Goal: Task Accomplishment & Management: Use online tool/utility

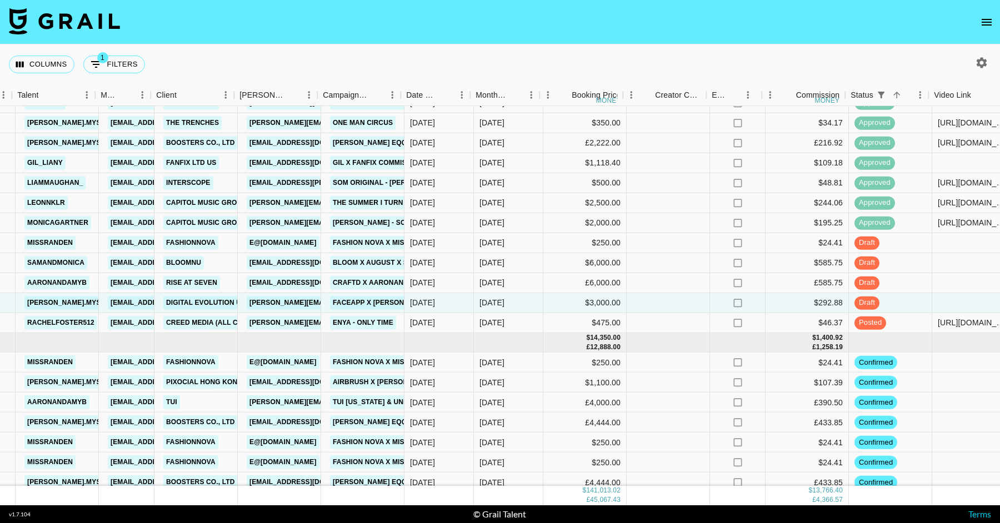
scroll to position [1951, 592]
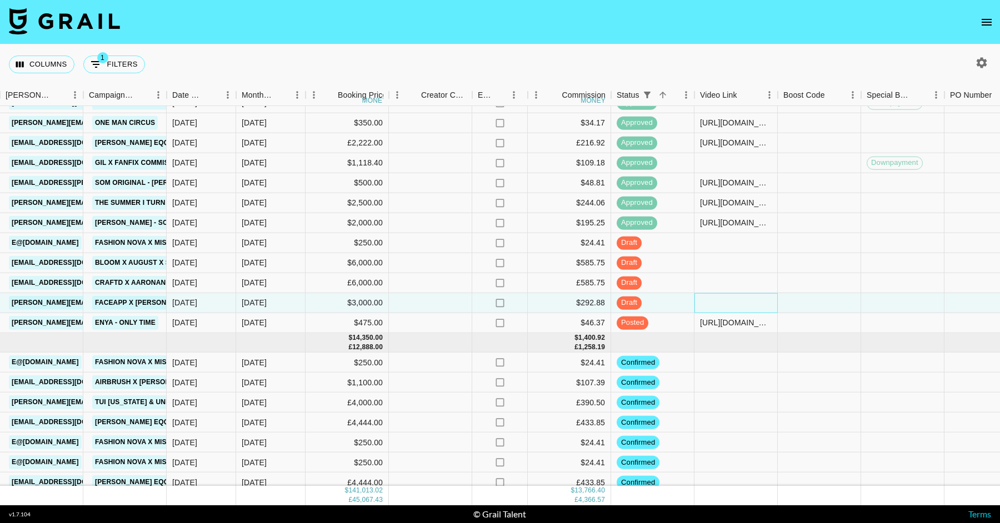
click at [733, 299] on div at bounding box center [735, 303] width 83 height 20
type input "[URL][DOMAIN_NAME]"
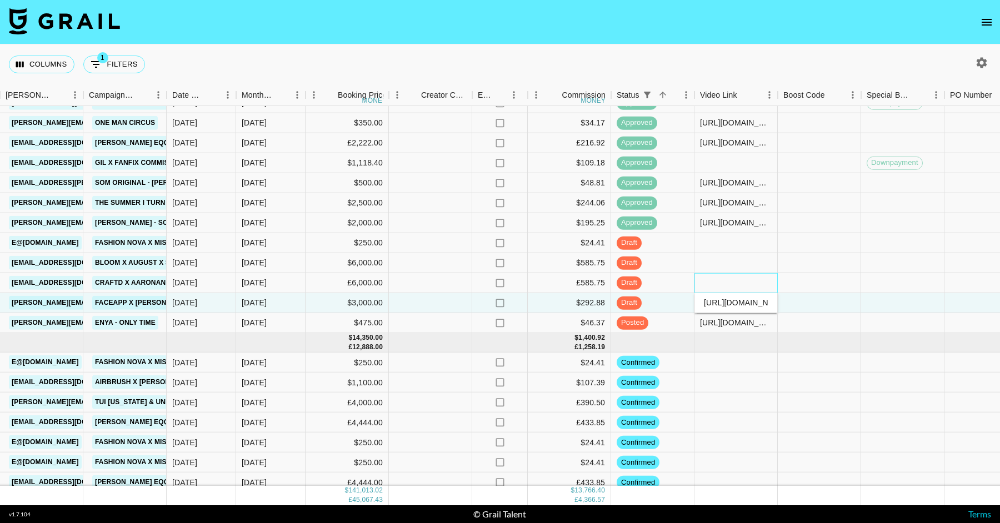
click at [730, 281] on div at bounding box center [735, 283] width 83 height 20
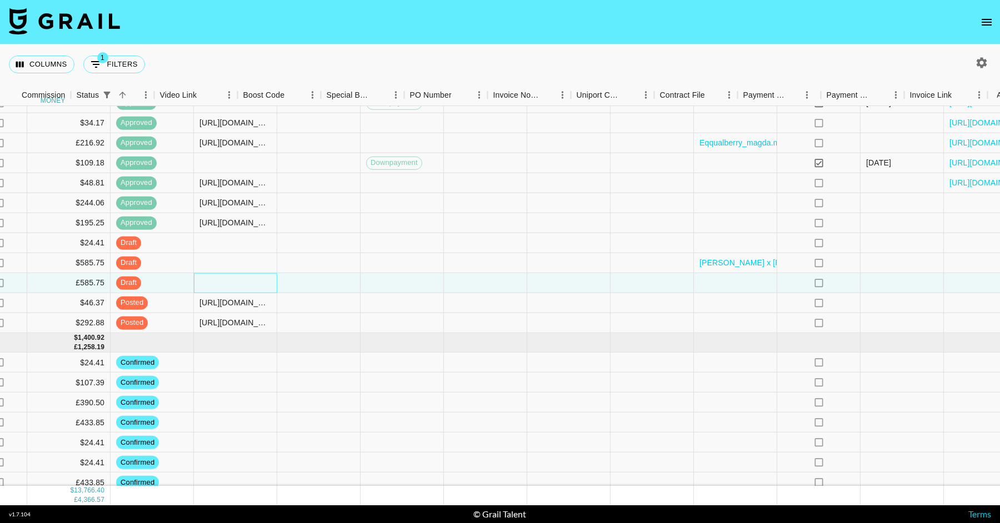
scroll to position [1951, 1132]
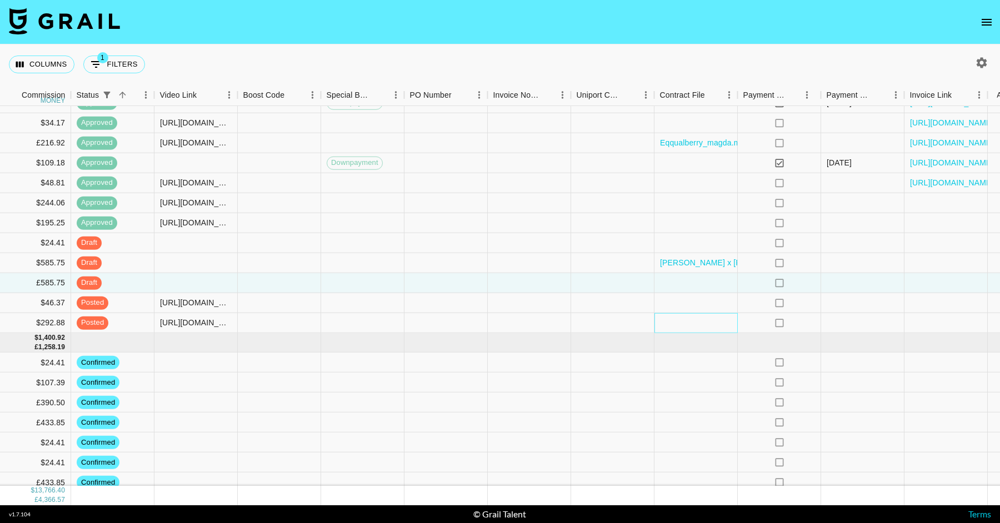
click at [702, 322] on div at bounding box center [695, 323] width 83 height 20
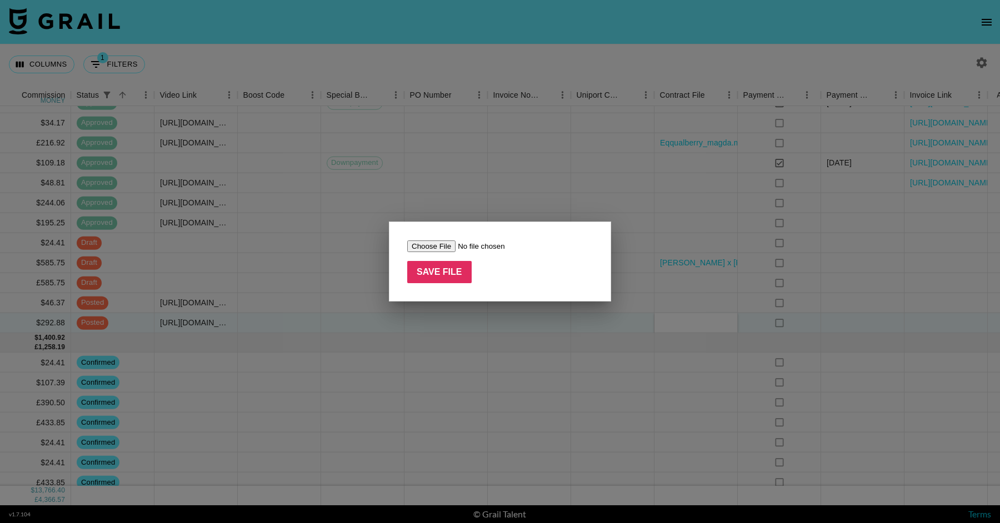
click at [426, 247] on input "file" at bounding box center [477, 247] width 141 height 12
type input "C:\fakepath\[PERSON_NAME].mysz _ FaceApp _ [DATE] (1).pdf"
click at [441, 274] on input "Save File" at bounding box center [439, 272] width 64 height 22
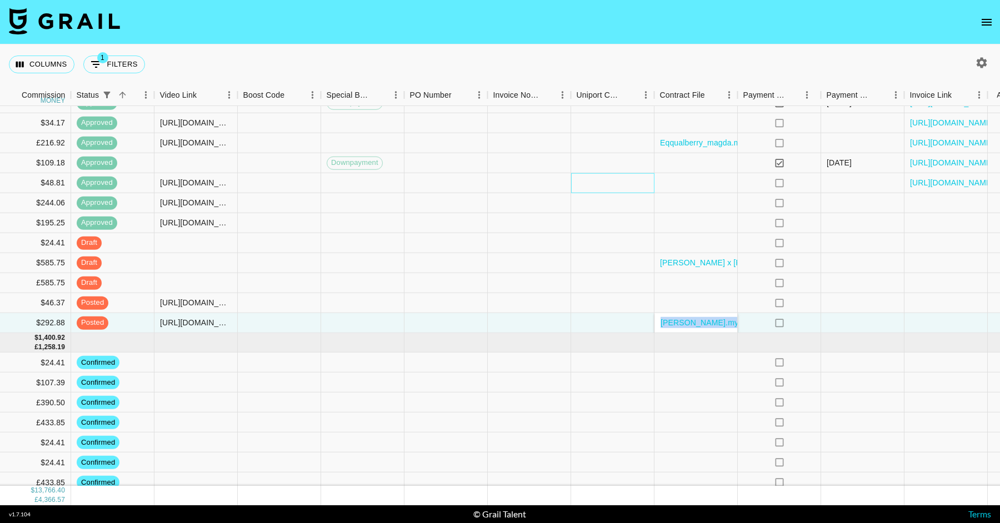
click at [583, 173] on div at bounding box center [612, 183] width 83 height 20
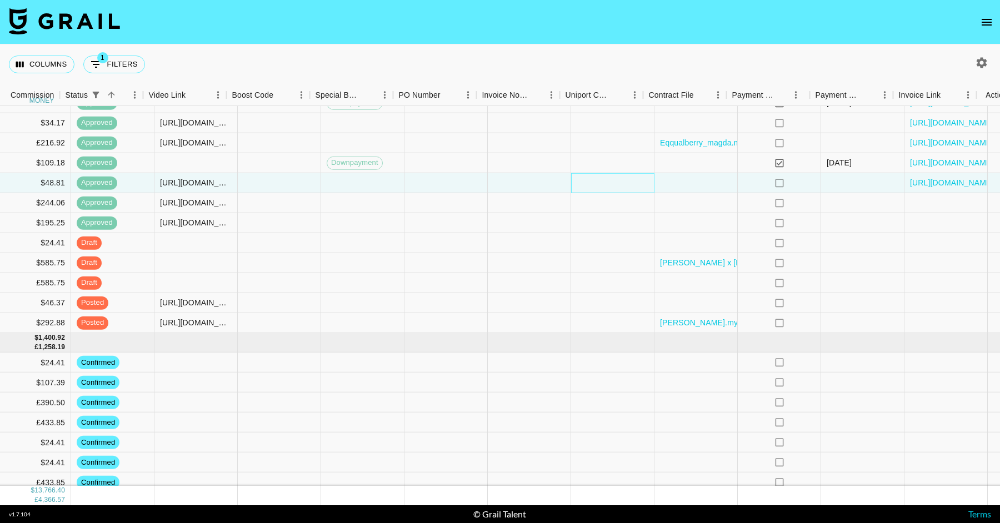
scroll to position [1951, 1164]
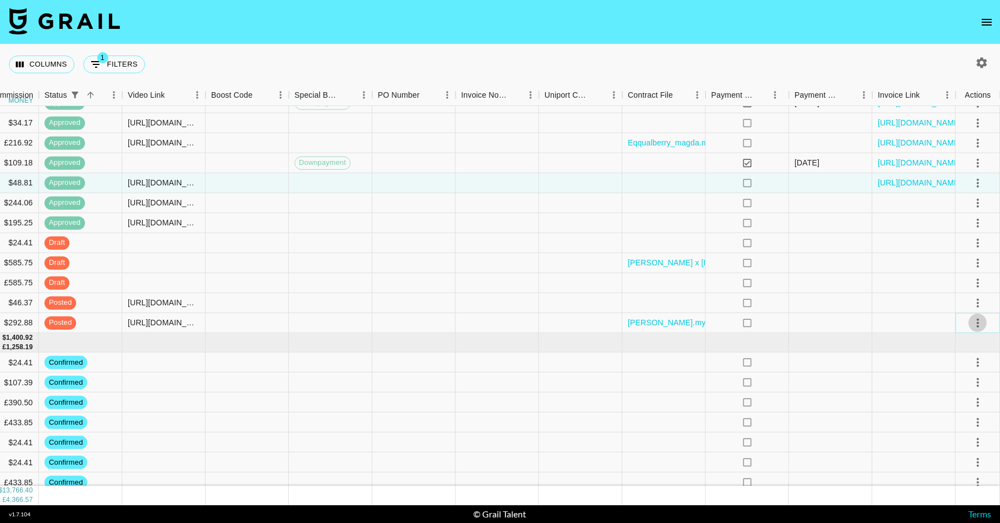
click at [978, 317] on icon "select merge strategy" at bounding box center [977, 322] width 13 height 13
click at [956, 432] on div "Approve" at bounding box center [954, 426] width 34 height 13
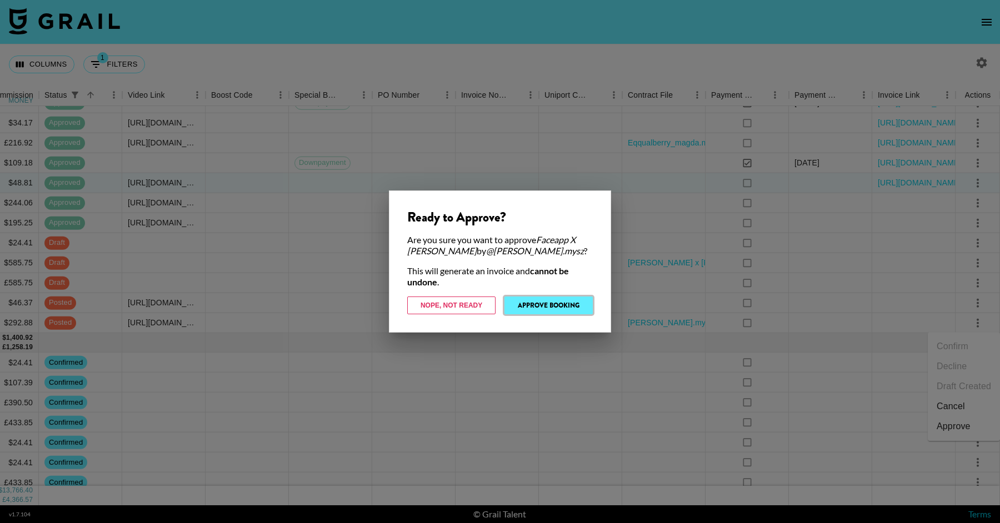
click at [557, 310] on button "Approve Booking" at bounding box center [548, 306] width 88 height 18
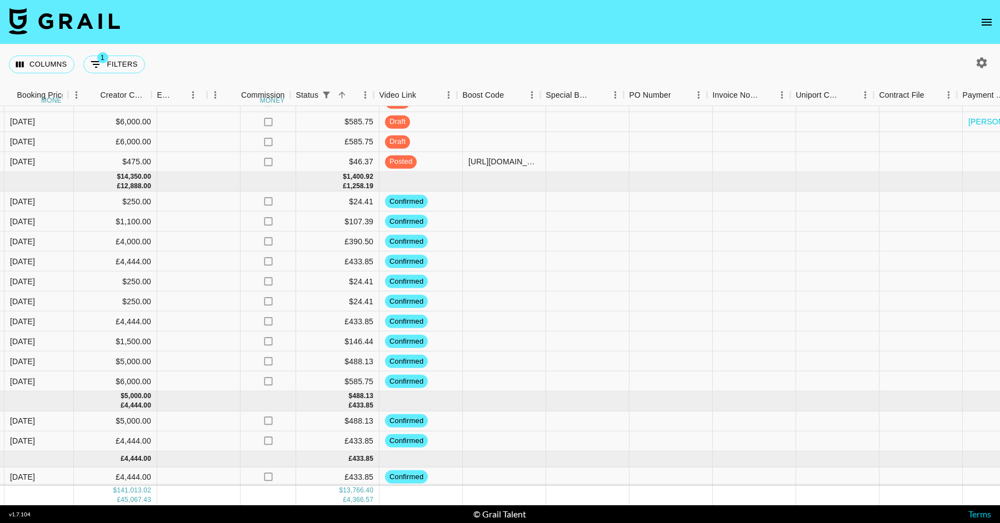
scroll to position [2112, 1164]
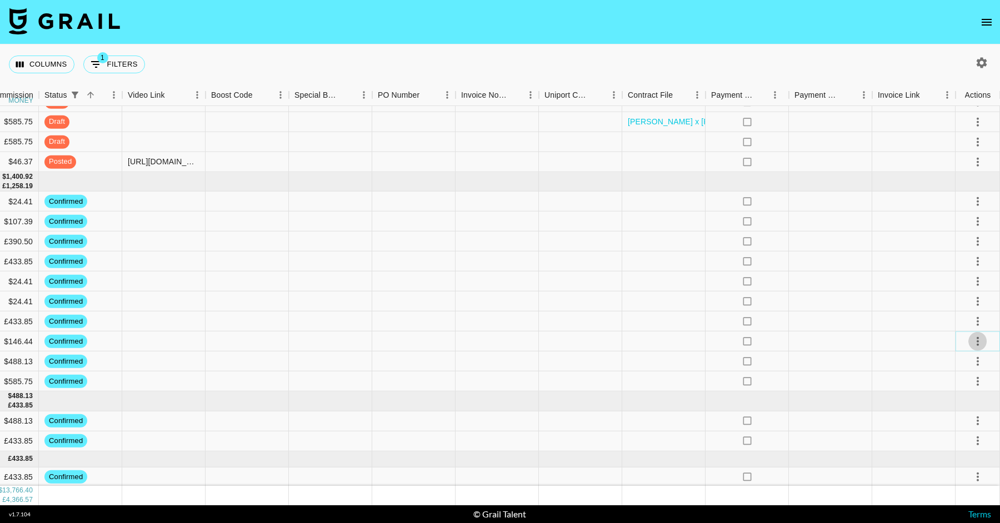
click at [973, 339] on icon "select merge strategy" at bounding box center [977, 341] width 13 height 13
click at [961, 404] on li "Draft Created" at bounding box center [964, 405] width 72 height 20
click at [525, 366] on div at bounding box center [497, 362] width 83 height 20
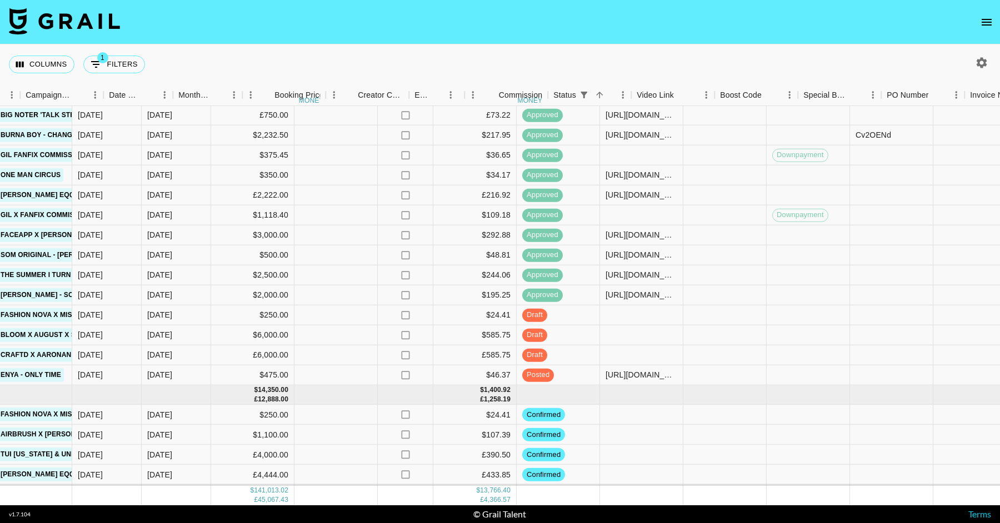
scroll to position [1898, 742]
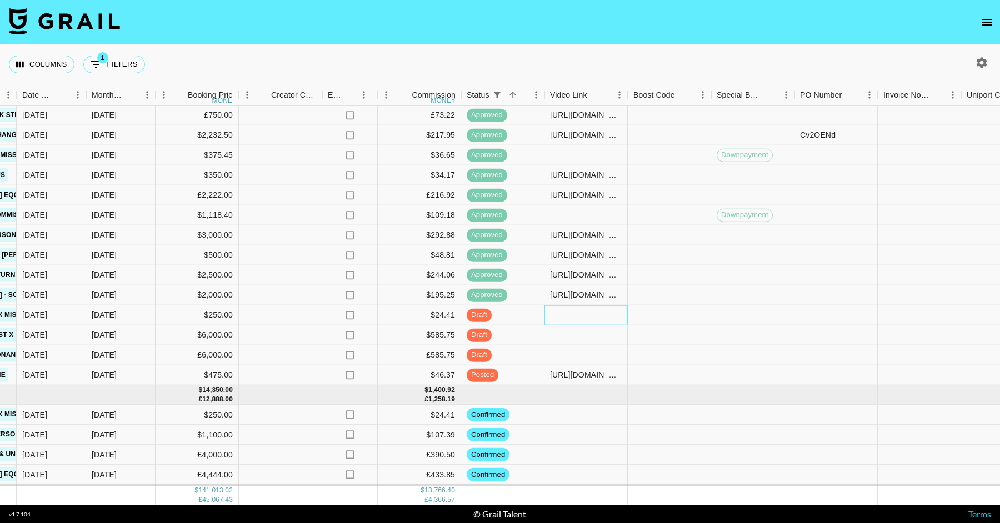
click at [596, 317] on div at bounding box center [585, 316] width 83 height 20
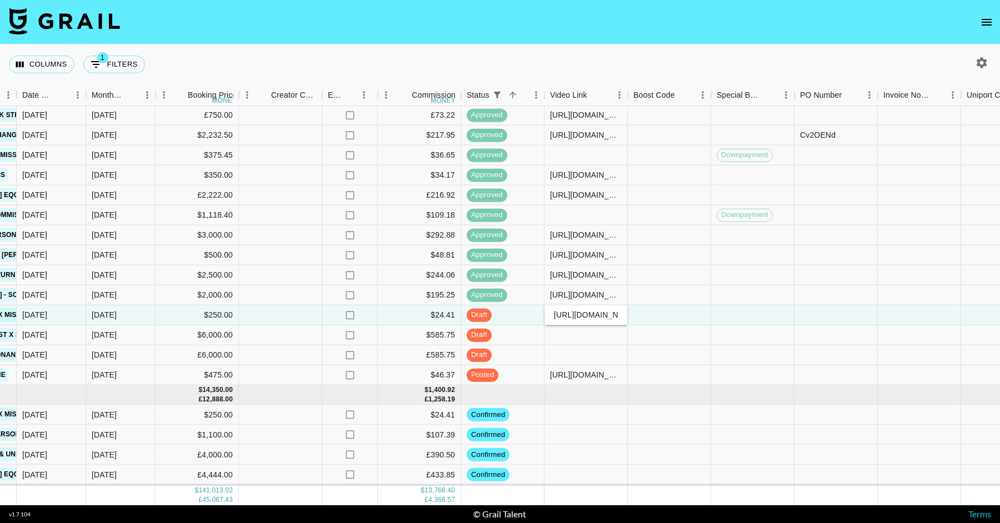
scroll to position [0, 173]
type input "[URL][DOMAIN_NAME]"
click at [688, 266] on div at bounding box center [669, 276] width 83 height 20
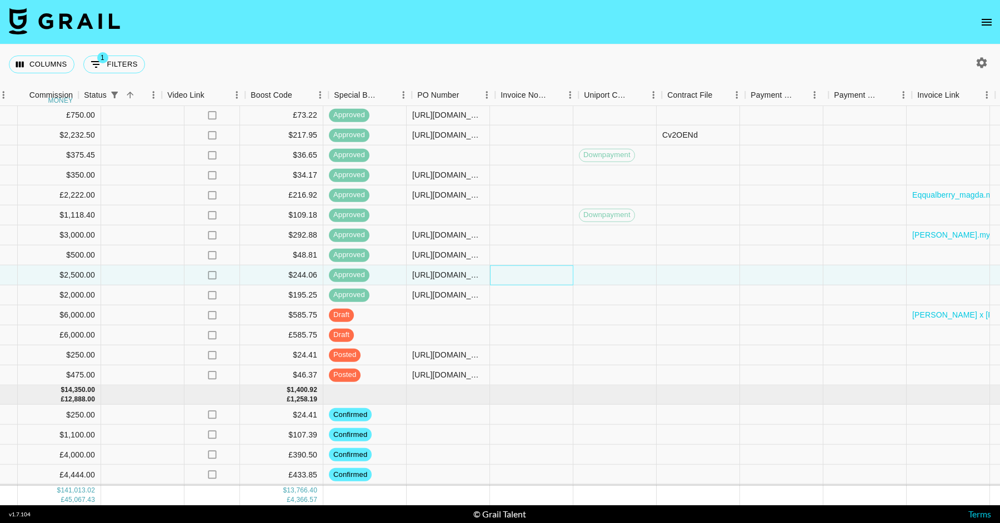
scroll to position [1898, 1164]
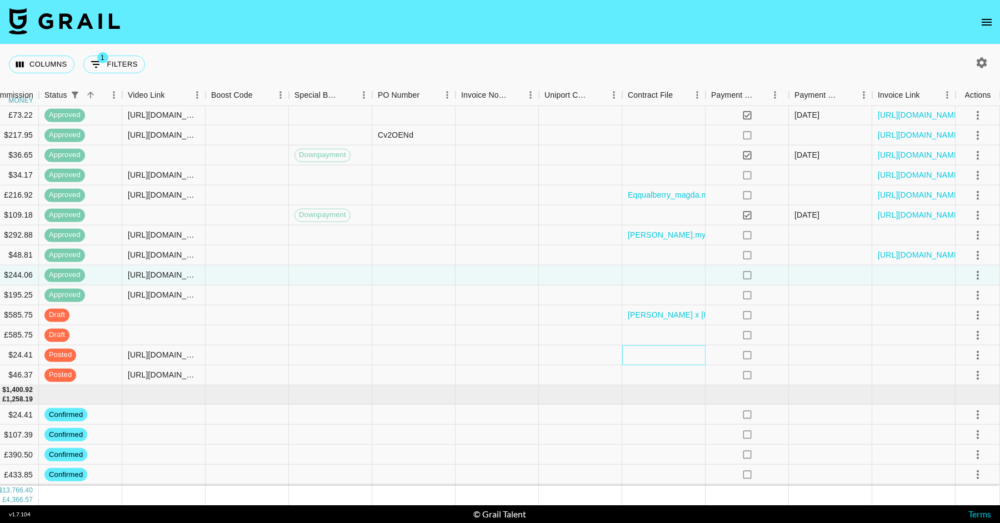
click at [671, 354] on div at bounding box center [663, 356] width 83 height 20
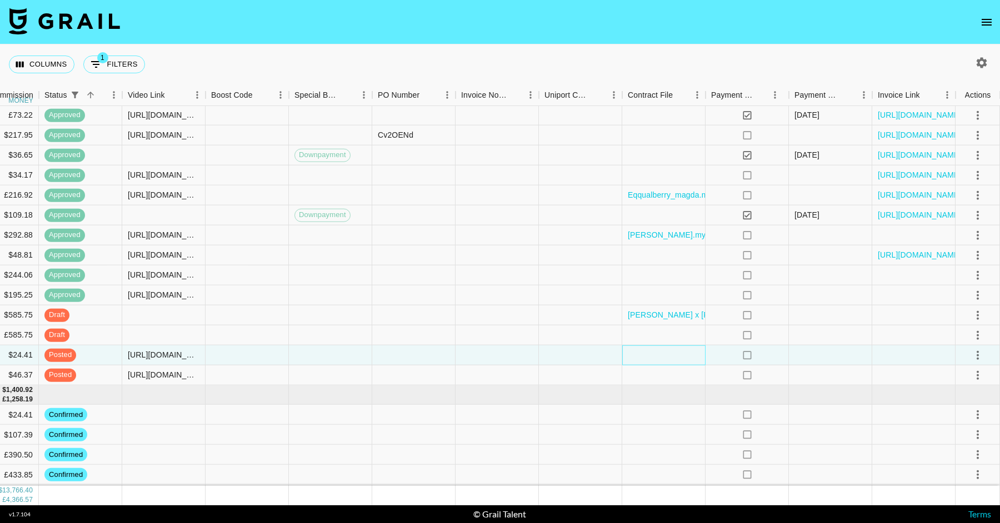
click at [671, 354] on div at bounding box center [663, 356] width 83 height 20
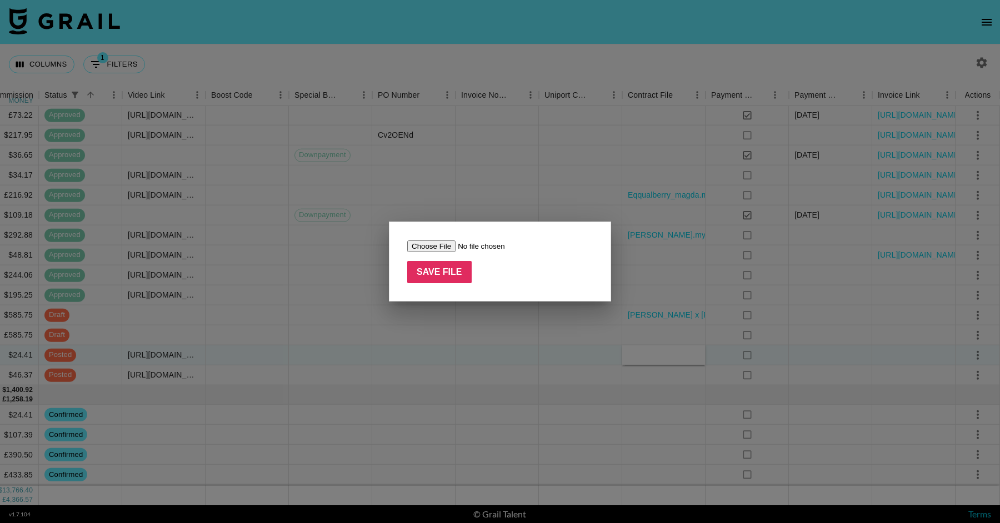
click at [439, 247] on input "file" at bounding box center [477, 247] width 141 height 12
type input "C:\fakepath\Influencer Agreement ([PERSON_NAME] and Fashion Nova) (1).pdf"
click at [446, 281] on input "Save File" at bounding box center [439, 272] width 64 height 22
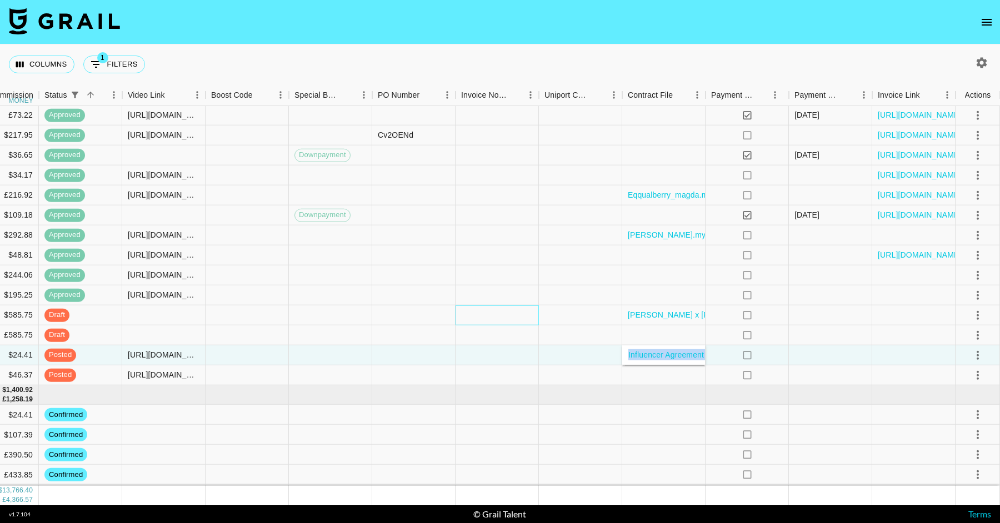
click at [483, 323] on div at bounding box center [497, 316] width 83 height 20
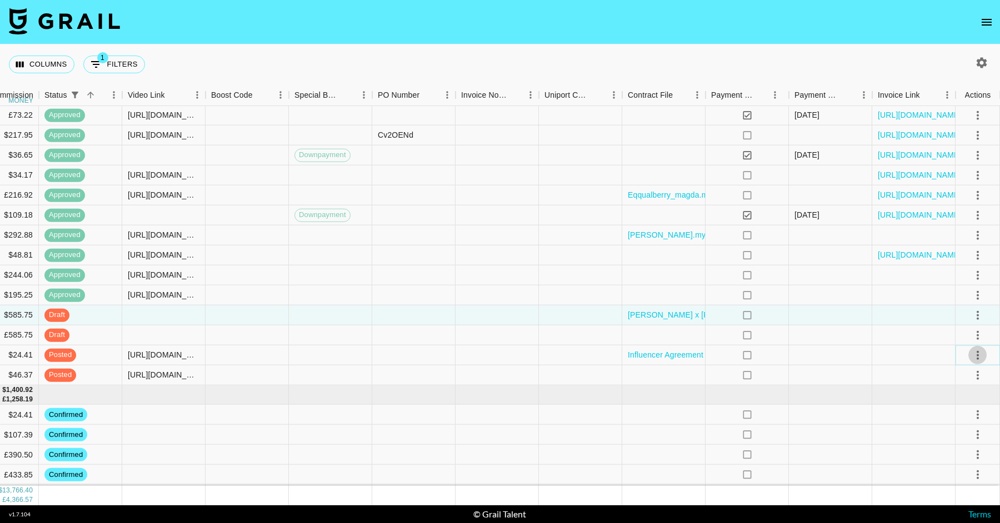
click at [981, 352] on icon "select merge strategy" at bounding box center [977, 354] width 13 height 13
click at [970, 468] on li "Approve" at bounding box center [964, 459] width 72 height 20
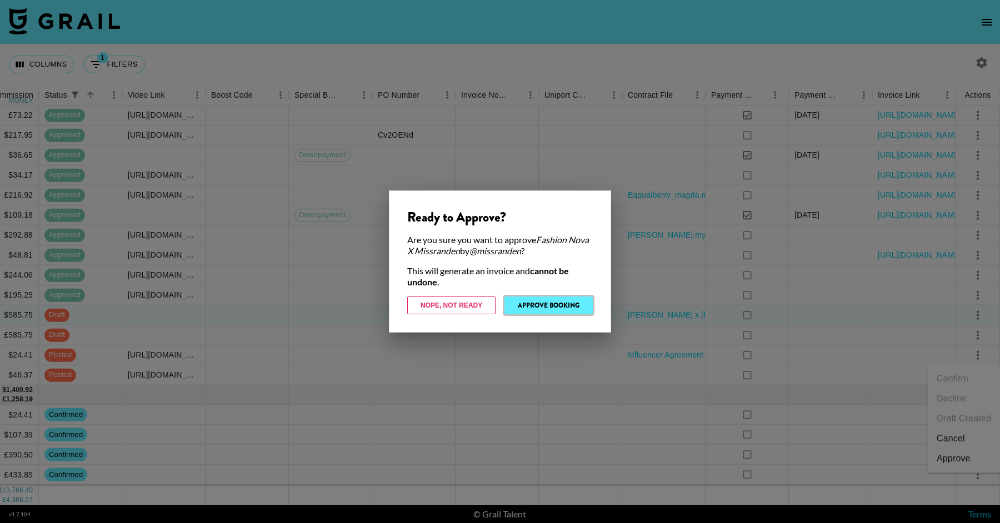
click at [567, 306] on button "Approve Booking" at bounding box center [548, 306] width 88 height 18
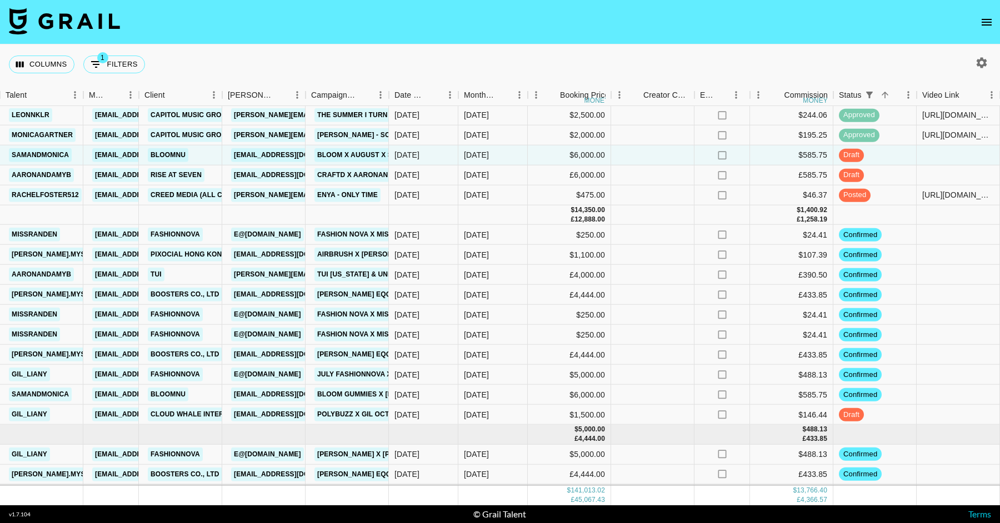
scroll to position [2112, 369]
